Goal: Book appointment/travel/reservation

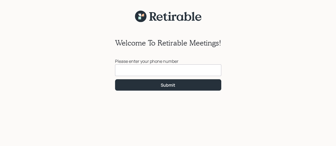
click at [150, 70] on input at bounding box center [168, 70] width 106 height 12
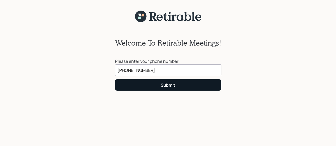
type input "[PHONE_NUMBER]"
click at [168, 84] on div "Submit" at bounding box center [168, 85] width 15 height 6
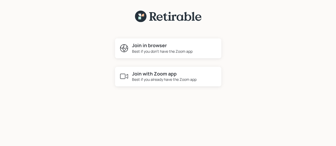
click at [177, 77] on div "Best if you already have the Zoom app" at bounding box center [164, 80] width 64 height 6
